Goal: Task Accomplishment & Management: Use online tool/utility

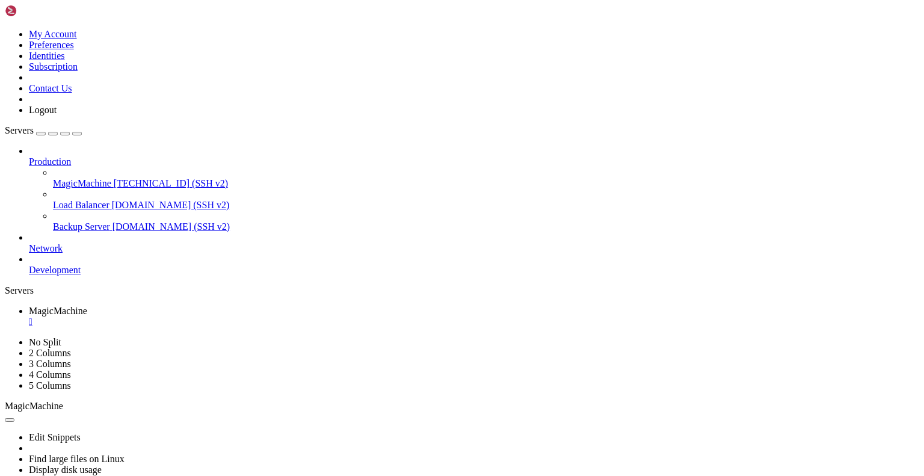
scroll to position [11, 2]
click at [239, 317] on div "" at bounding box center [474, 322] width 891 height 11
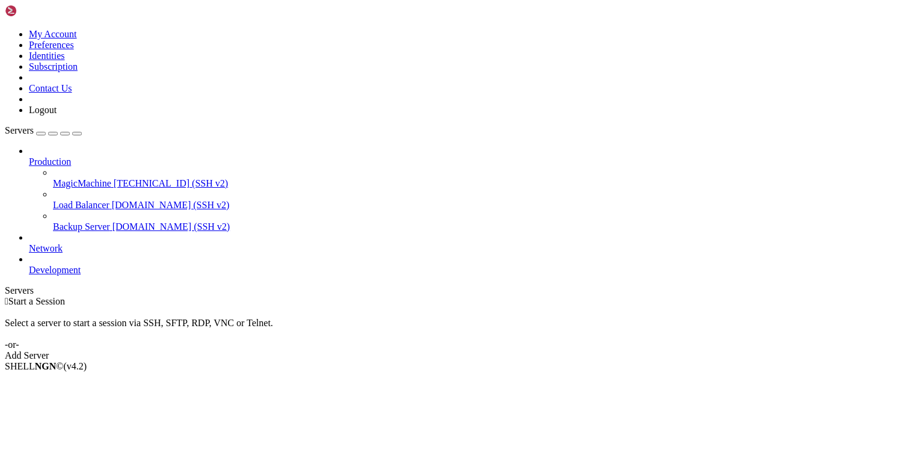
click at [93, 178] on span "MagicMachine" at bounding box center [82, 183] width 58 height 10
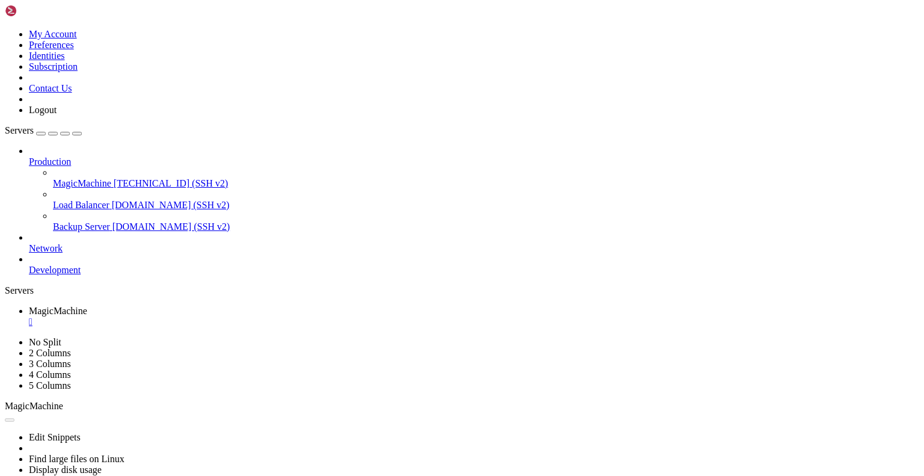
scroll to position [0, 0]
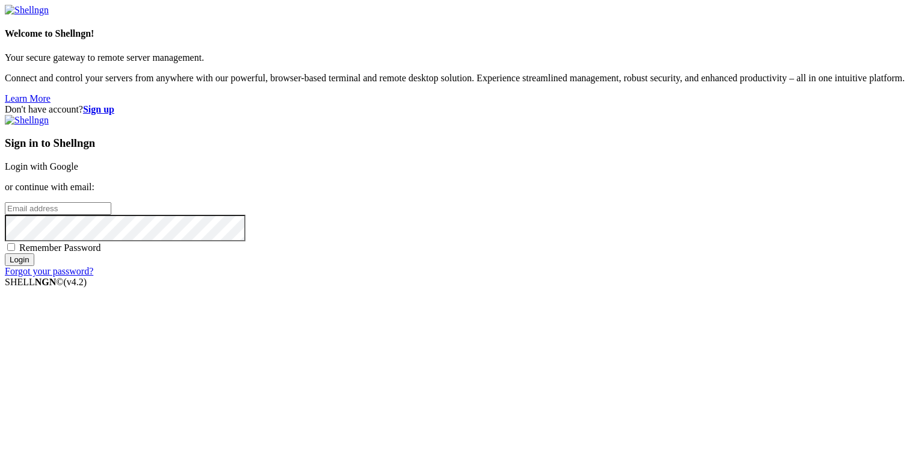
click at [78, 170] on link "Login with Google" at bounding box center [41, 166] width 73 height 10
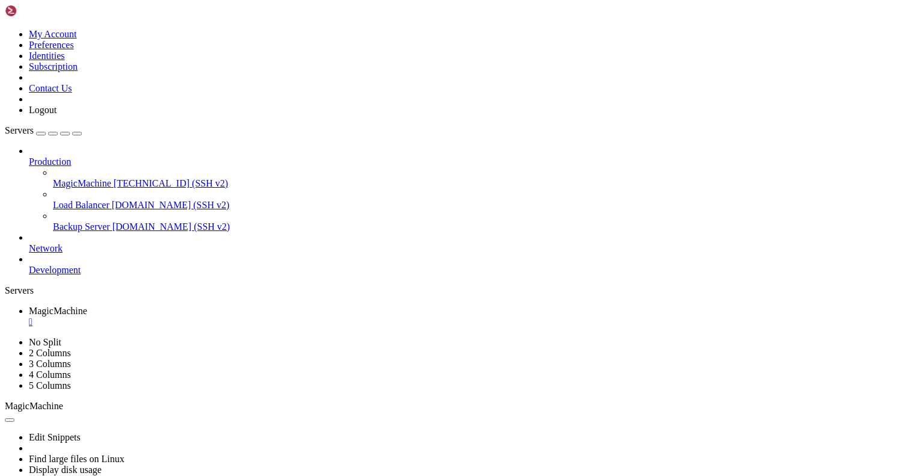
scroll to position [11, 2]
